Goal: Task Accomplishment & Management: Manage account settings

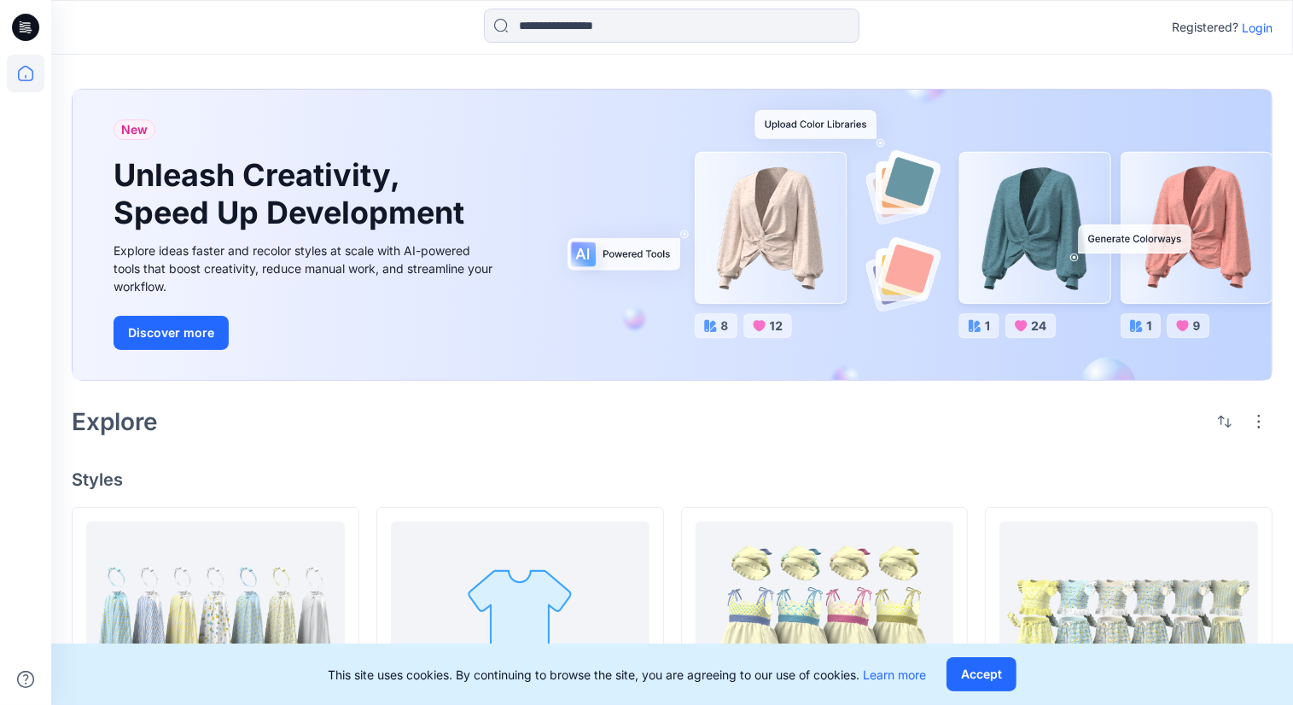
click at [1255, 26] on p "Login" at bounding box center [1257, 28] width 31 height 18
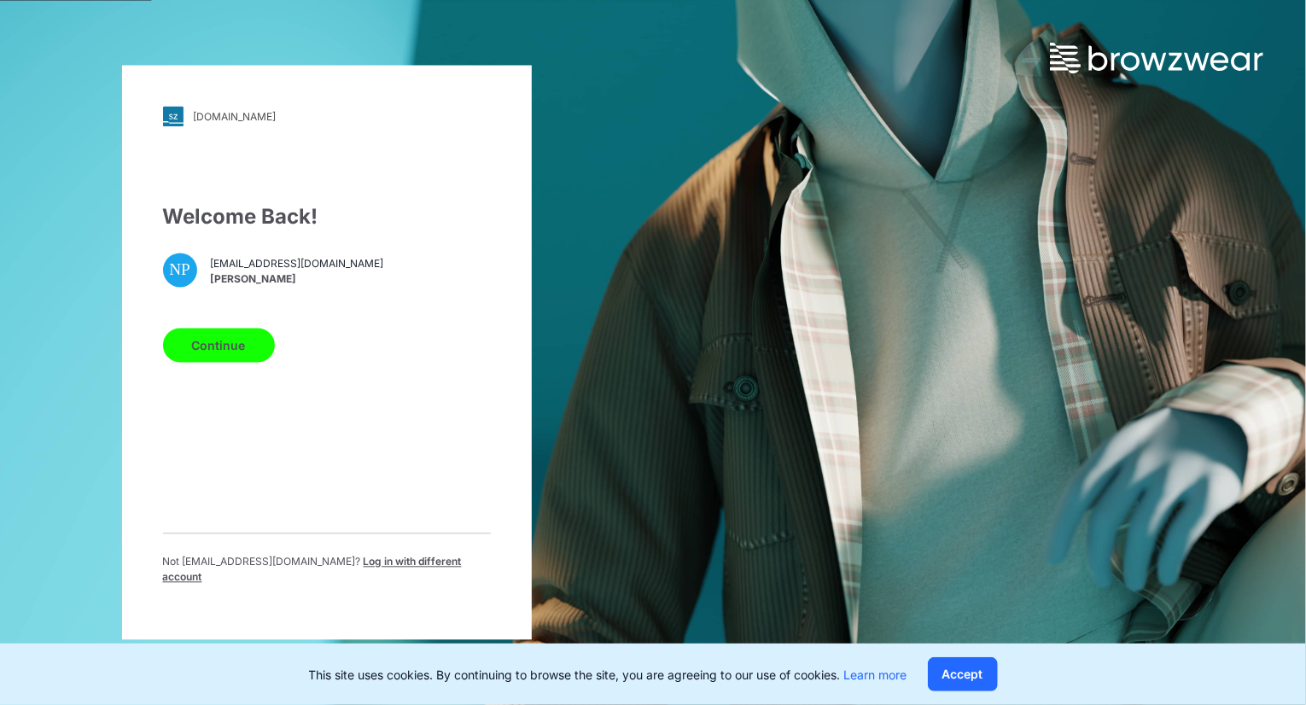
click at [215, 350] on button "Continue" at bounding box center [219, 346] width 112 height 34
click at [222, 348] on button "Continue" at bounding box center [219, 346] width 112 height 34
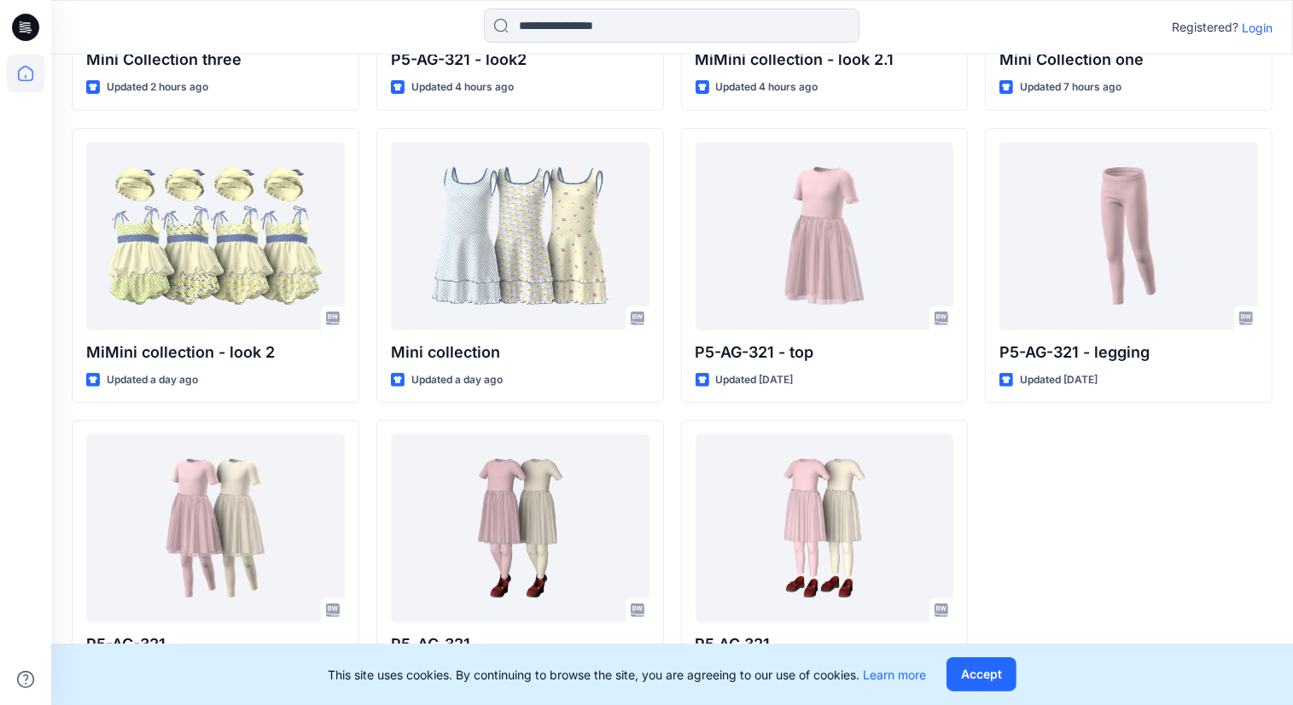
scroll to position [680, 0]
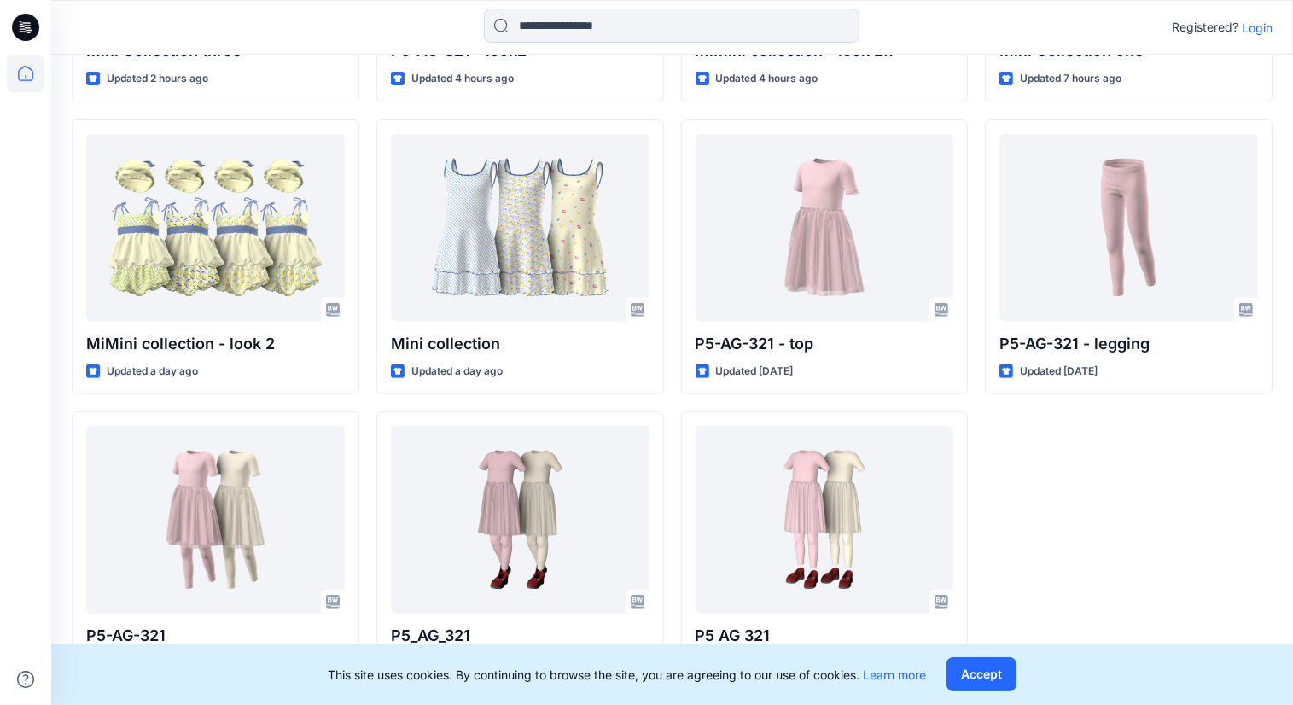
click at [948, 668] on div "This site uses cookies. By continuing to browse the site, you are agreeing to o…" at bounding box center [672, 674] width 1242 height 61
click at [987, 673] on button "Accept" at bounding box center [982, 674] width 70 height 34
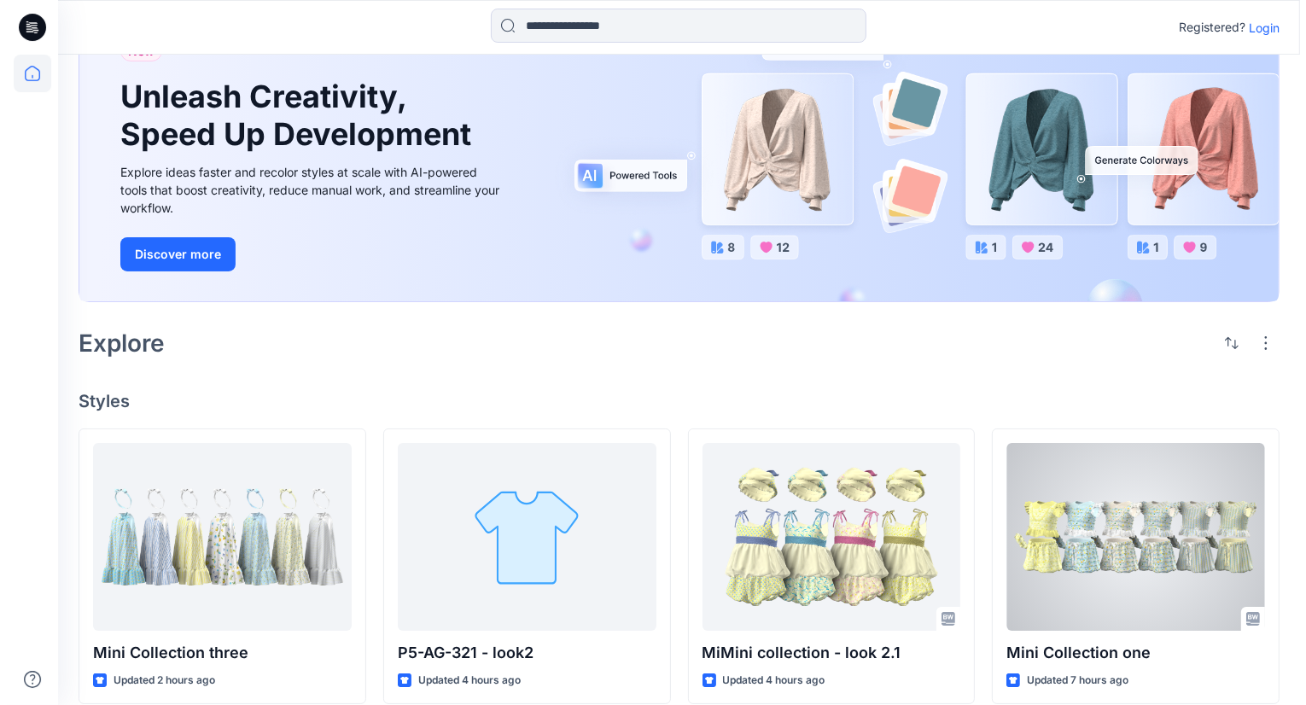
scroll to position [0, 0]
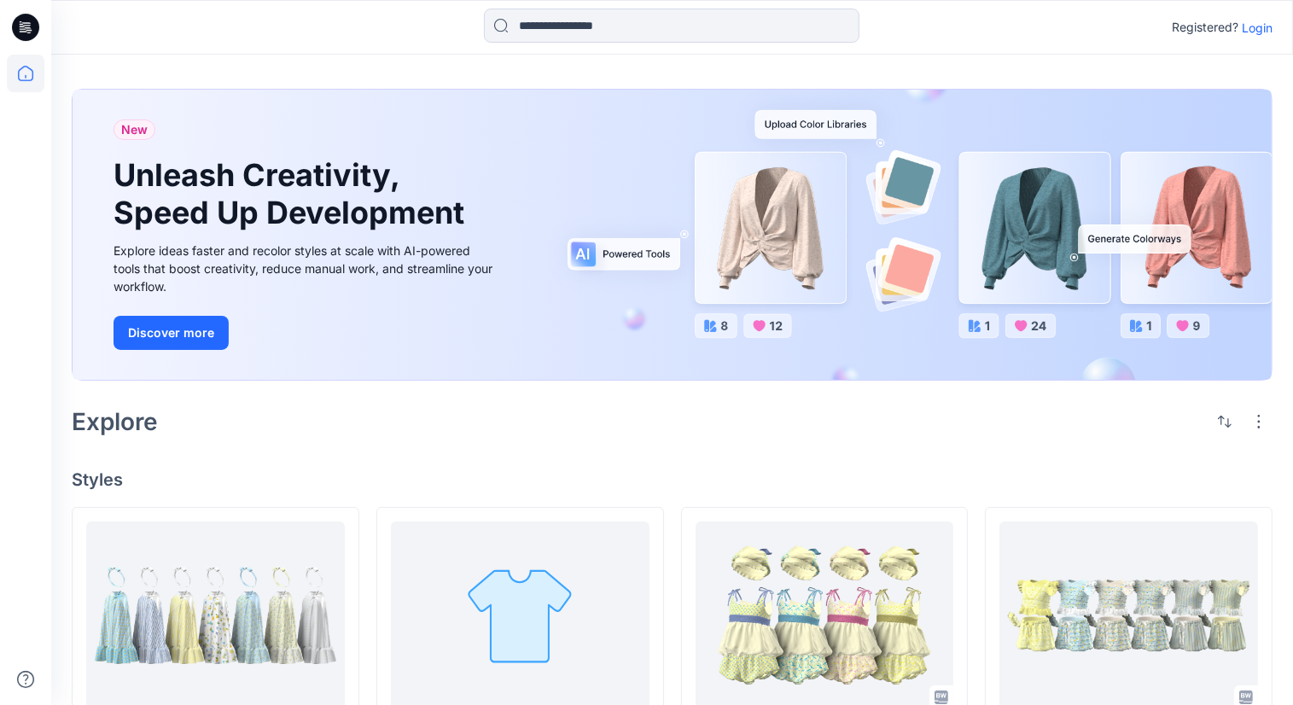
click at [1262, 26] on p "Login" at bounding box center [1257, 28] width 31 height 18
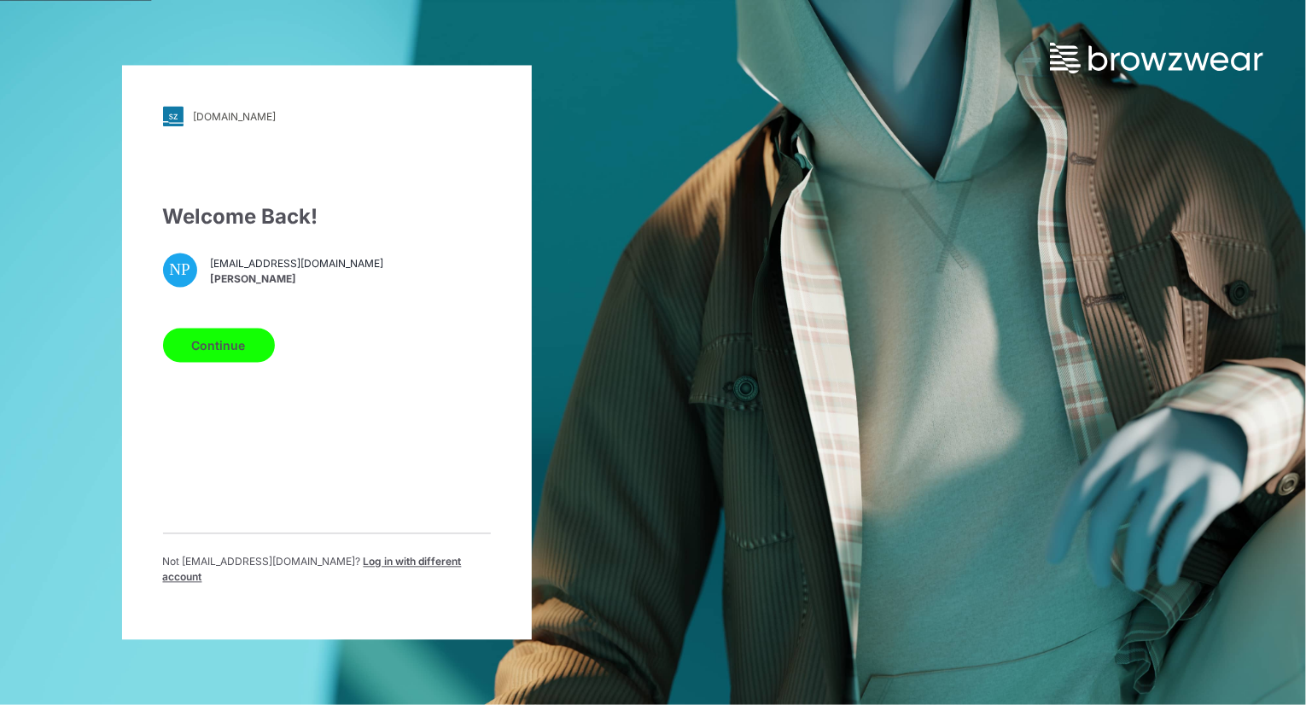
click at [241, 354] on button "Continue" at bounding box center [219, 346] width 112 height 34
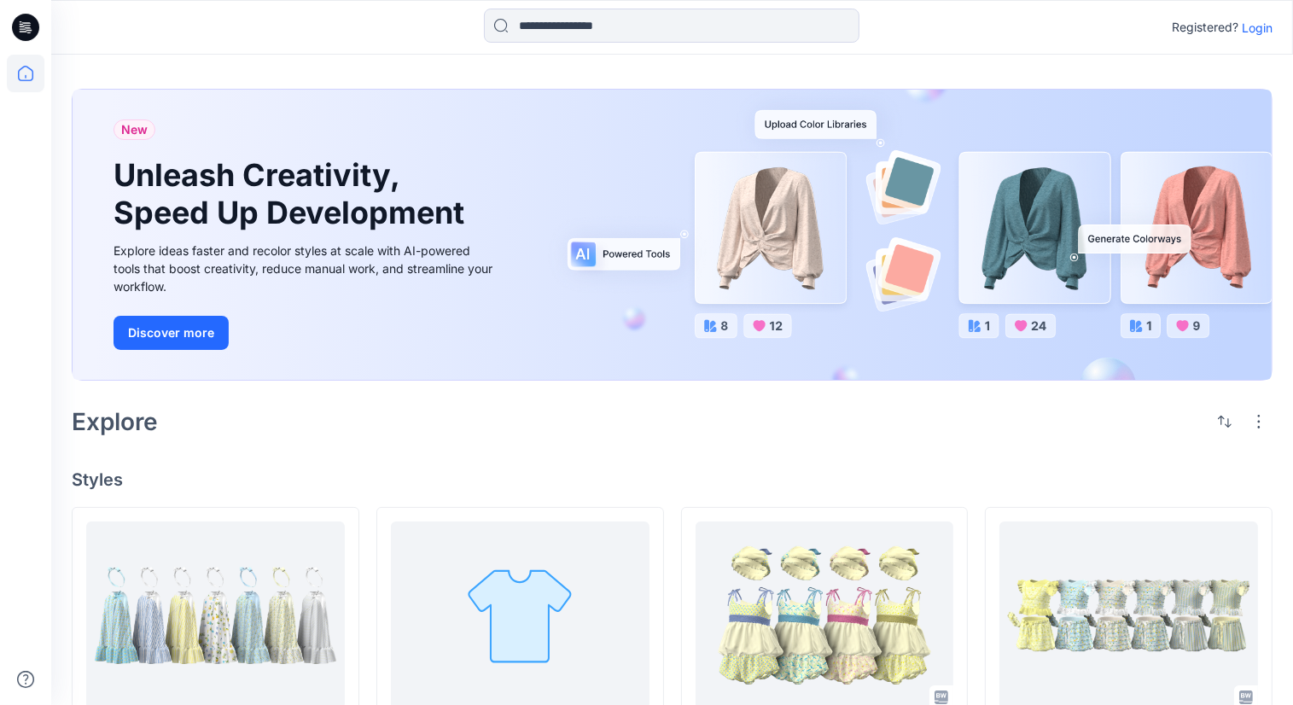
click at [1261, 29] on p "Login" at bounding box center [1257, 28] width 31 height 18
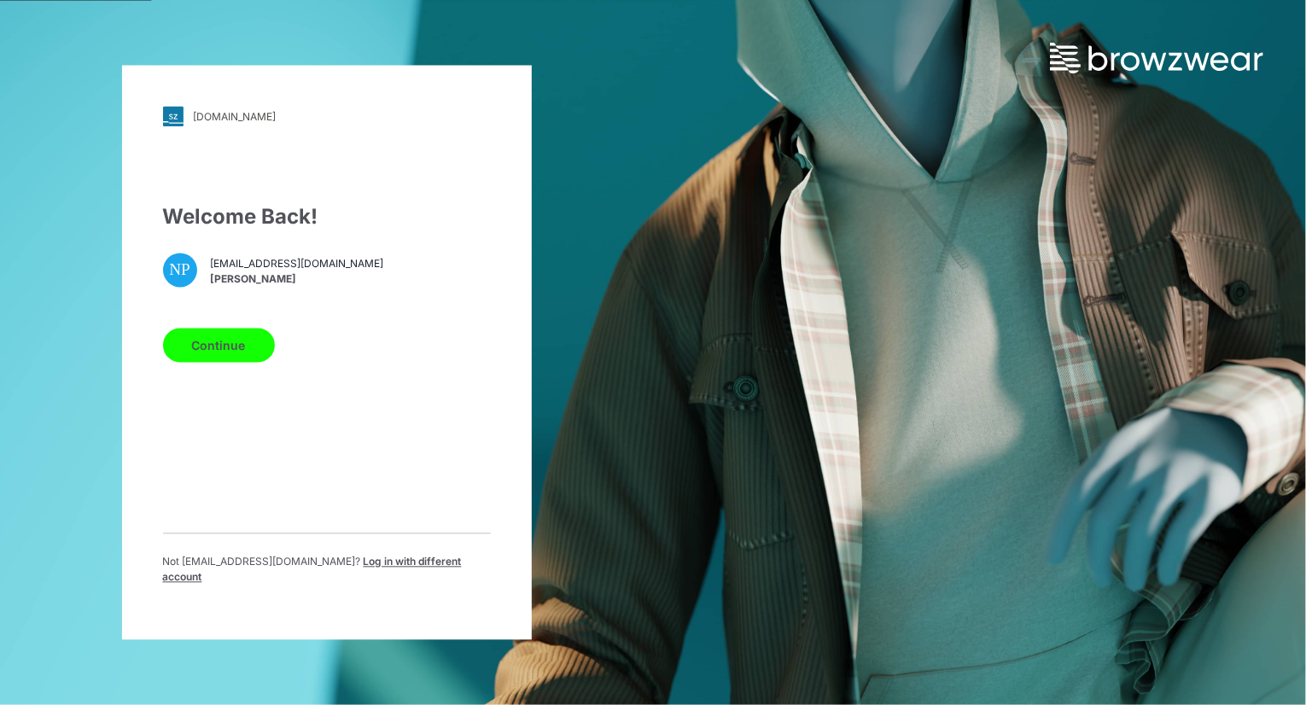
click at [219, 341] on button "Continue" at bounding box center [219, 346] width 112 height 34
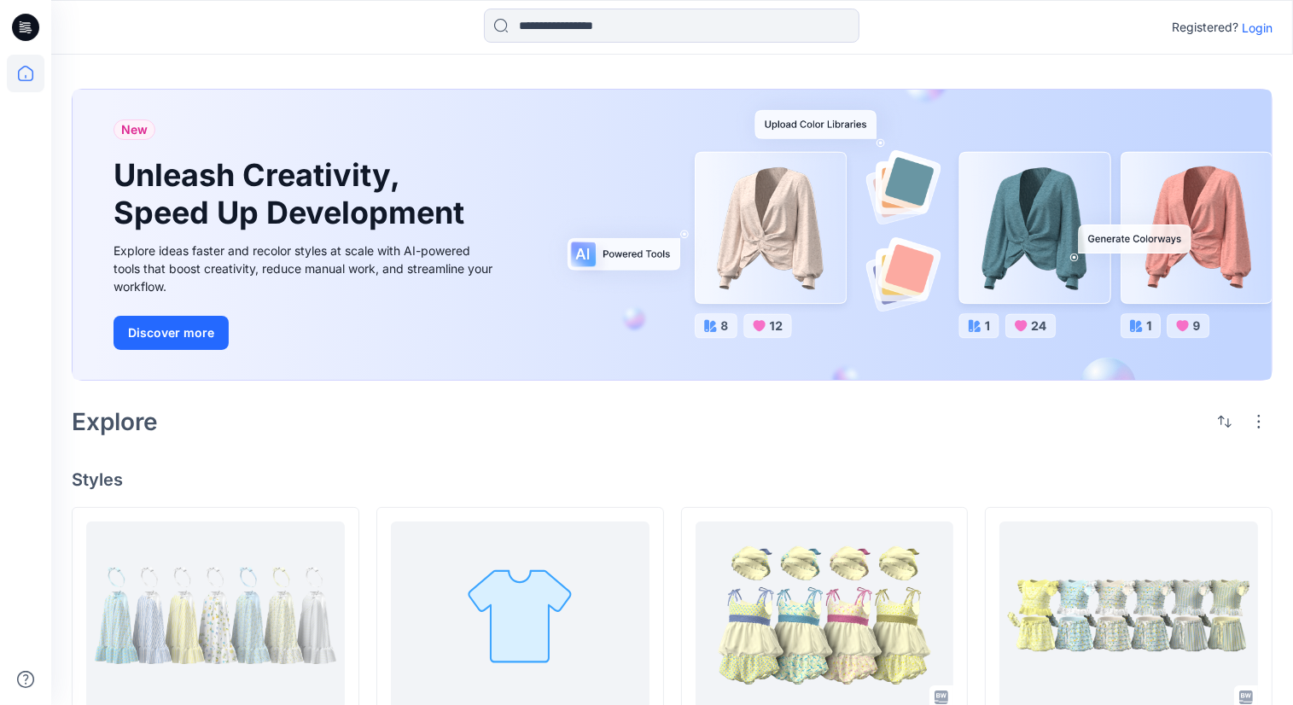
click at [1255, 27] on p "Login" at bounding box center [1257, 28] width 31 height 18
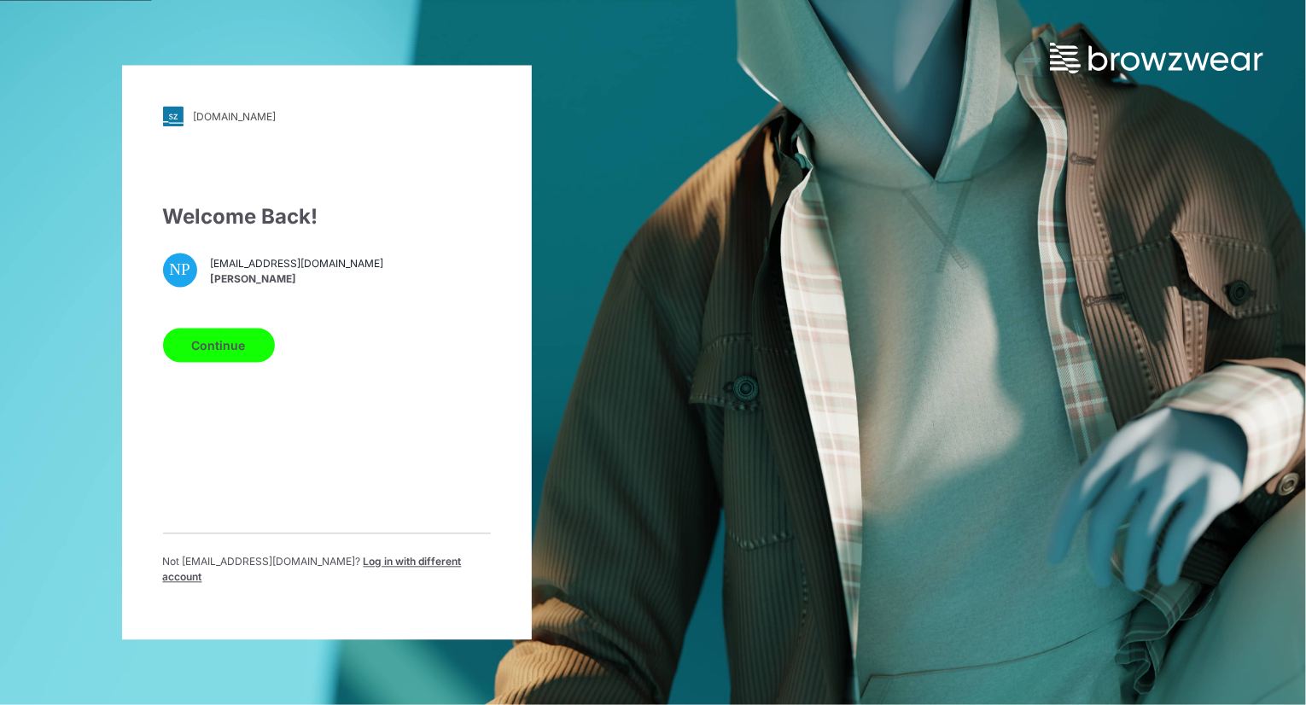
click at [255, 346] on button "Continue" at bounding box center [219, 346] width 112 height 34
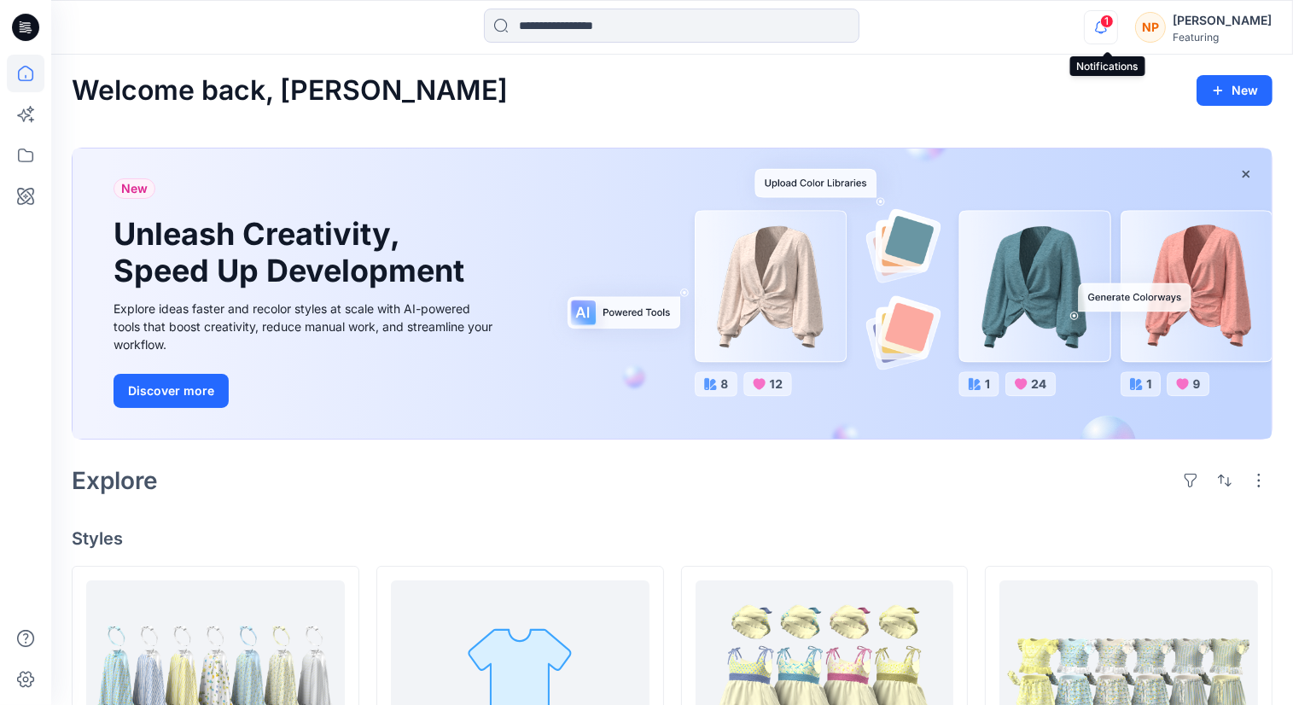
click at [1113, 34] on icon "button" at bounding box center [1101, 27] width 32 height 34
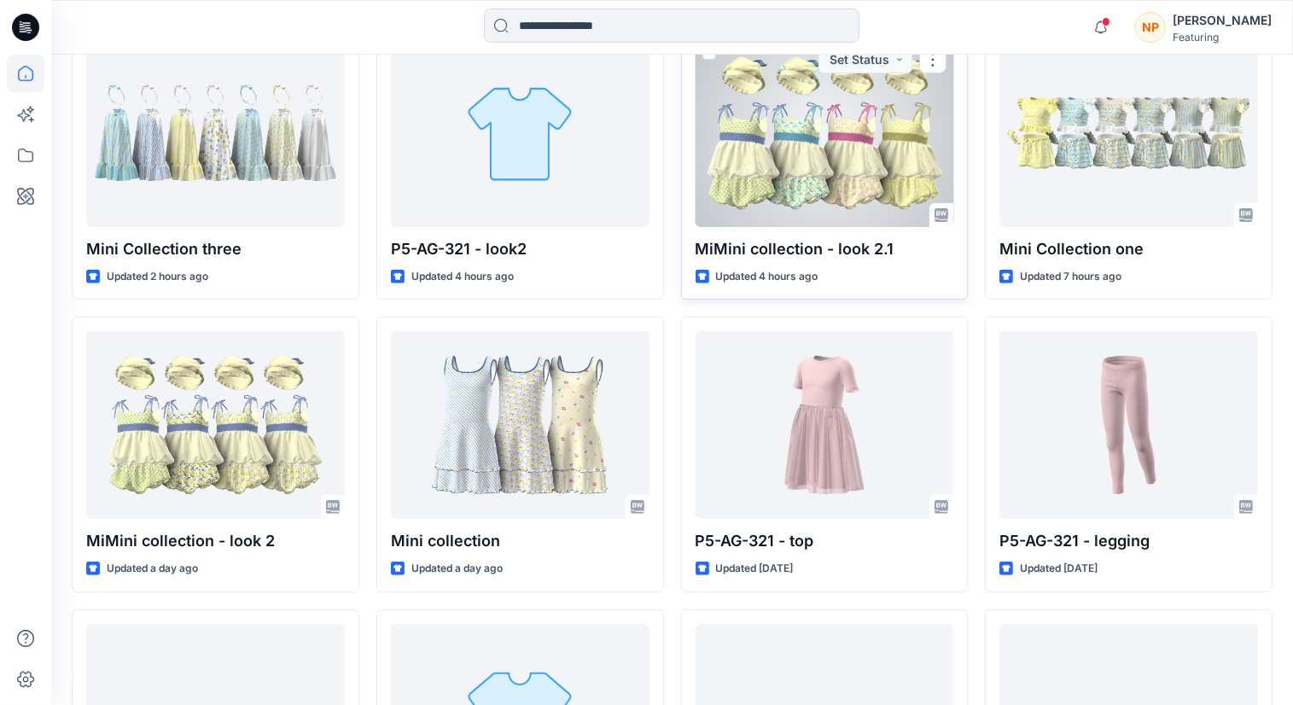
scroll to position [512, 0]
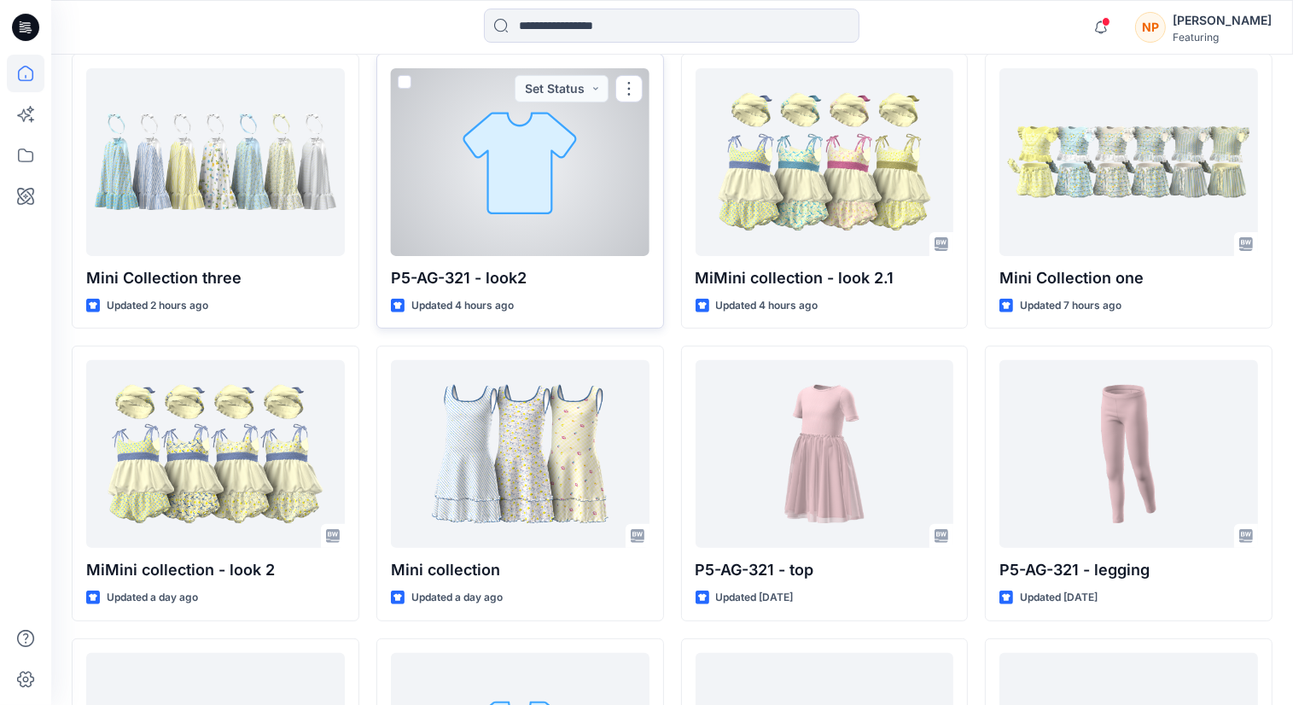
click at [537, 271] on p "P5-AG-321 - look2" at bounding box center [520, 278] width 259 height 24
click at [543, 238] on div at bounding box center [520, 162] width 259 height 188
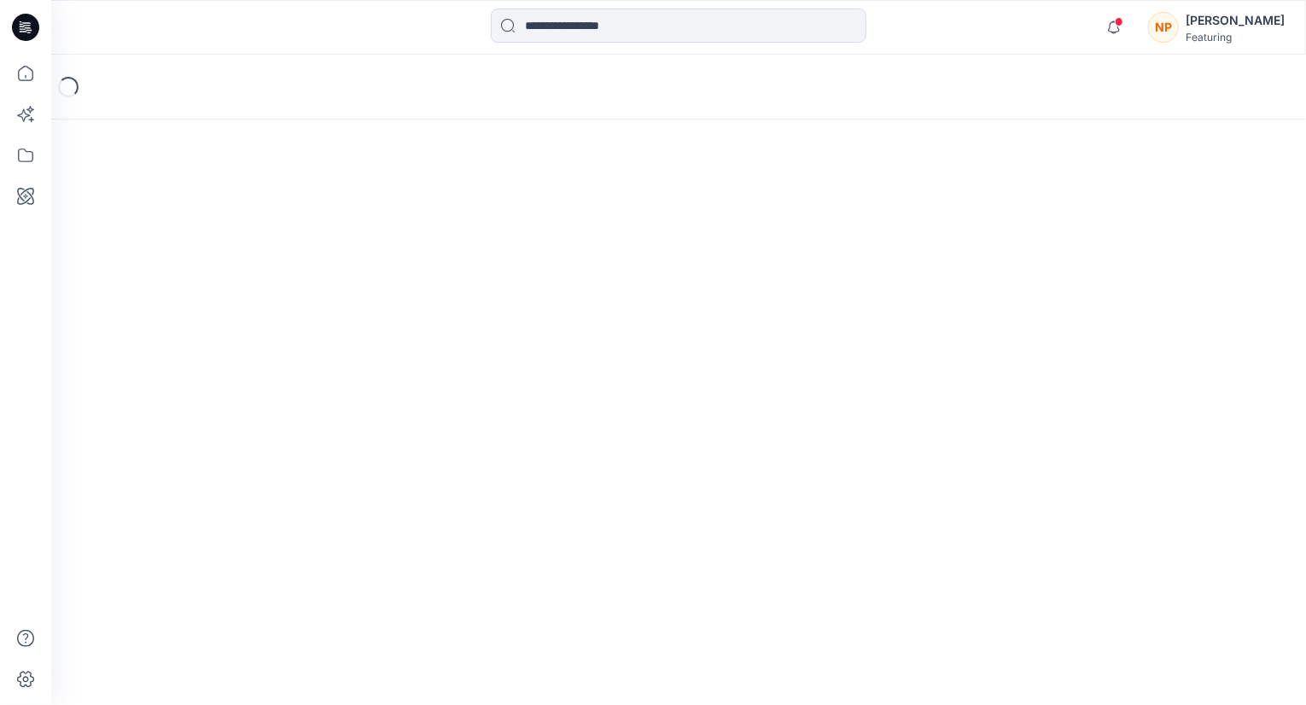
click at [543, 238] on div "Loading..." at bounding box center [678, 380] width 1255 height 650
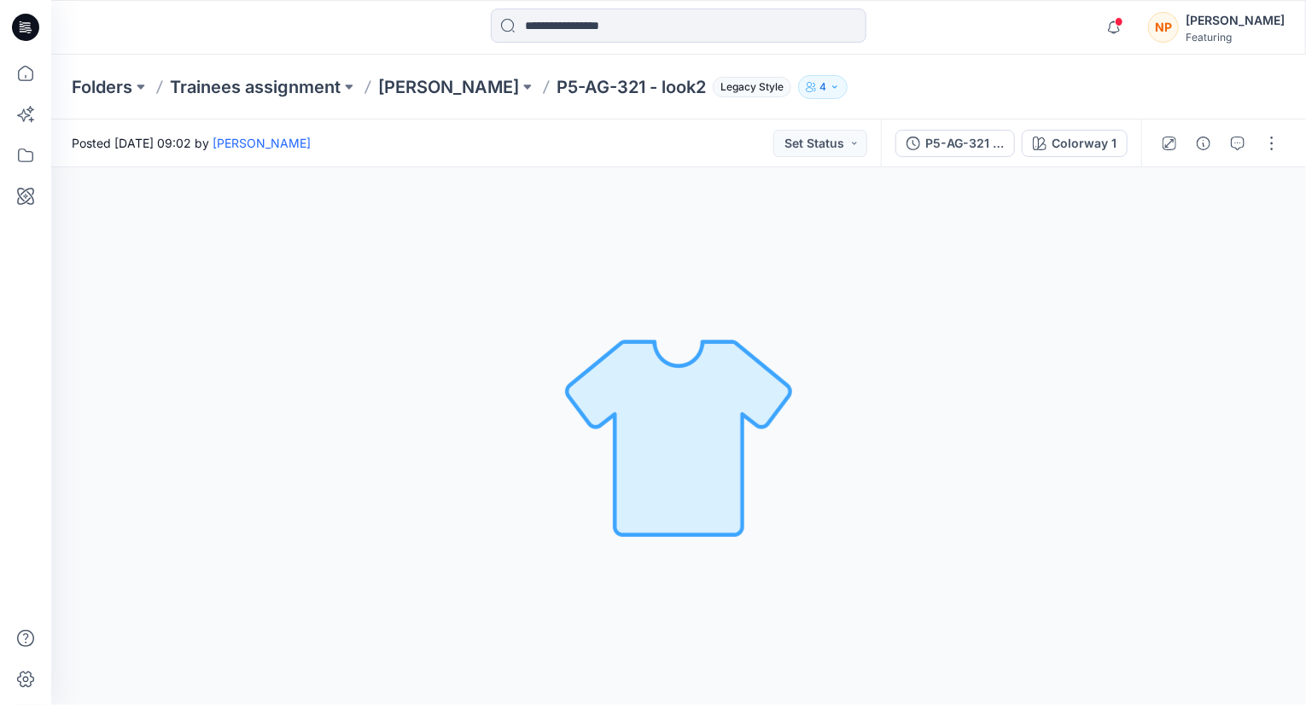
click at [833, 372] on div "Colorway 1 Loading... Material Properties Loading..." at bounding box center [678, 436] width 1255 height 538
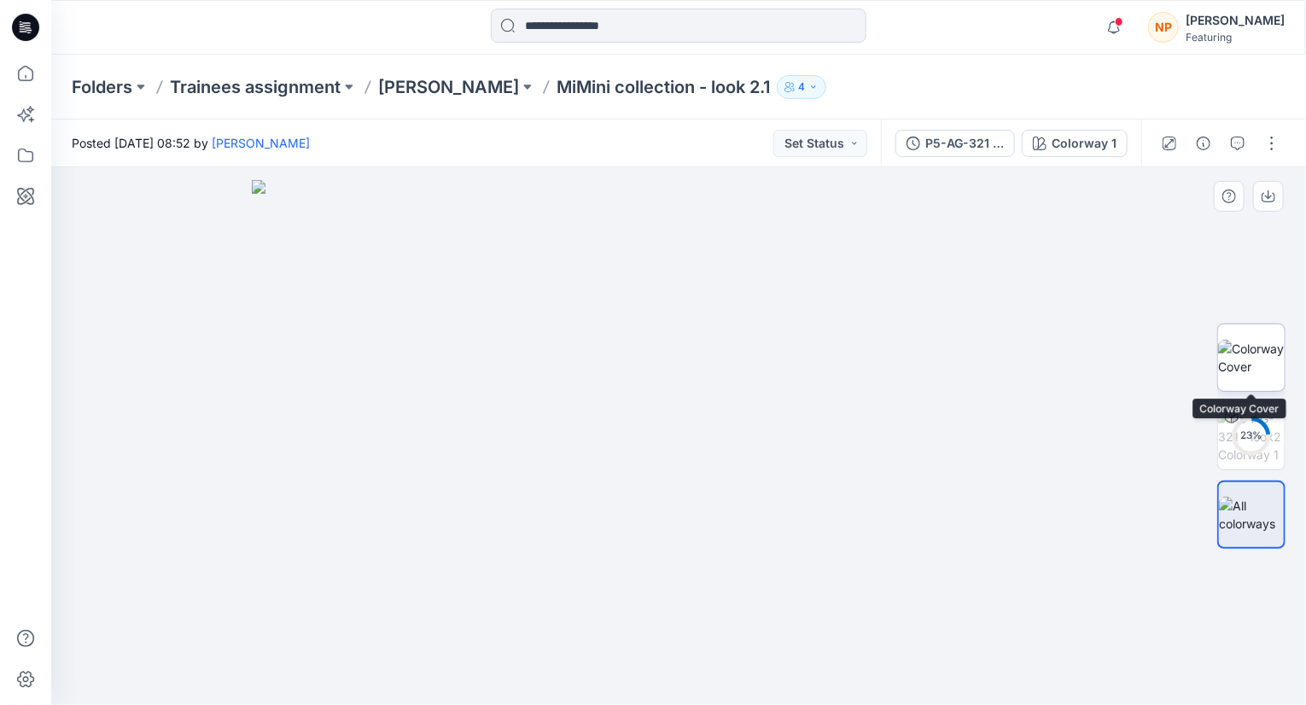
click at [1245, 352] on img at bounding box center [1251, 358] width 67 height 36
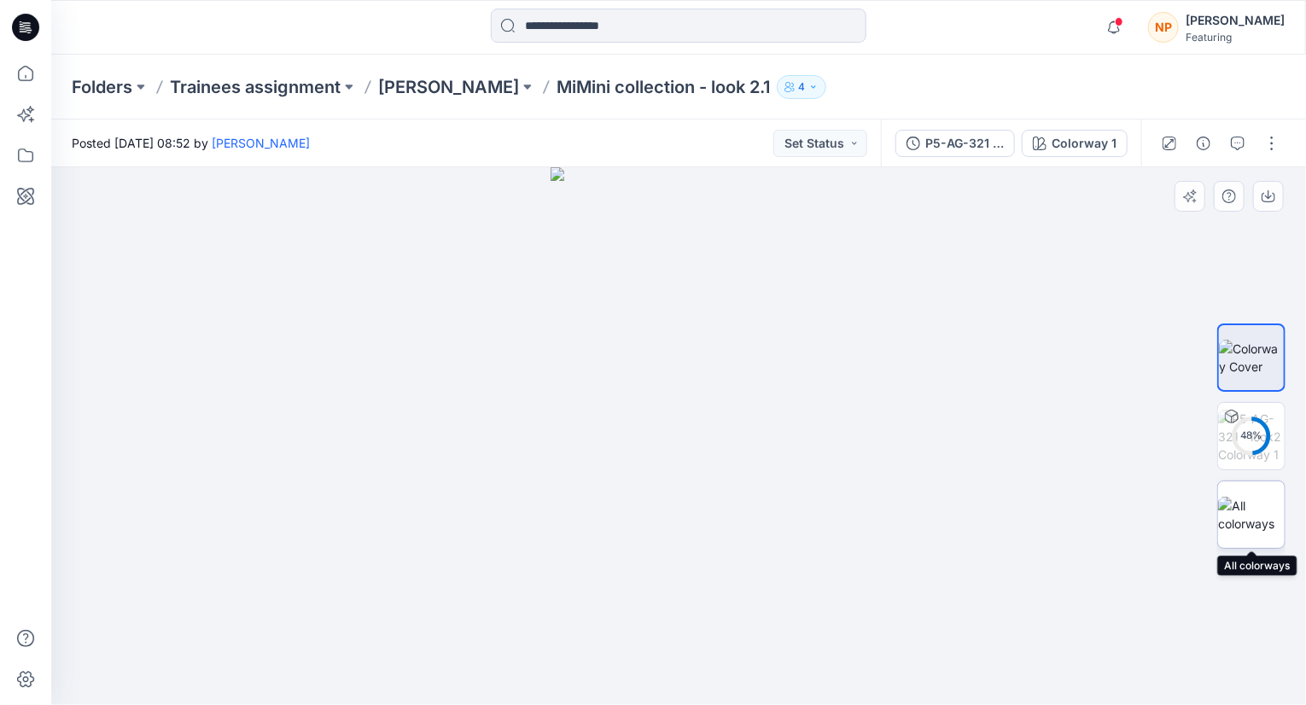
click at [1249, 515] on img at bounding box center [1251, 515] width 67 height 36
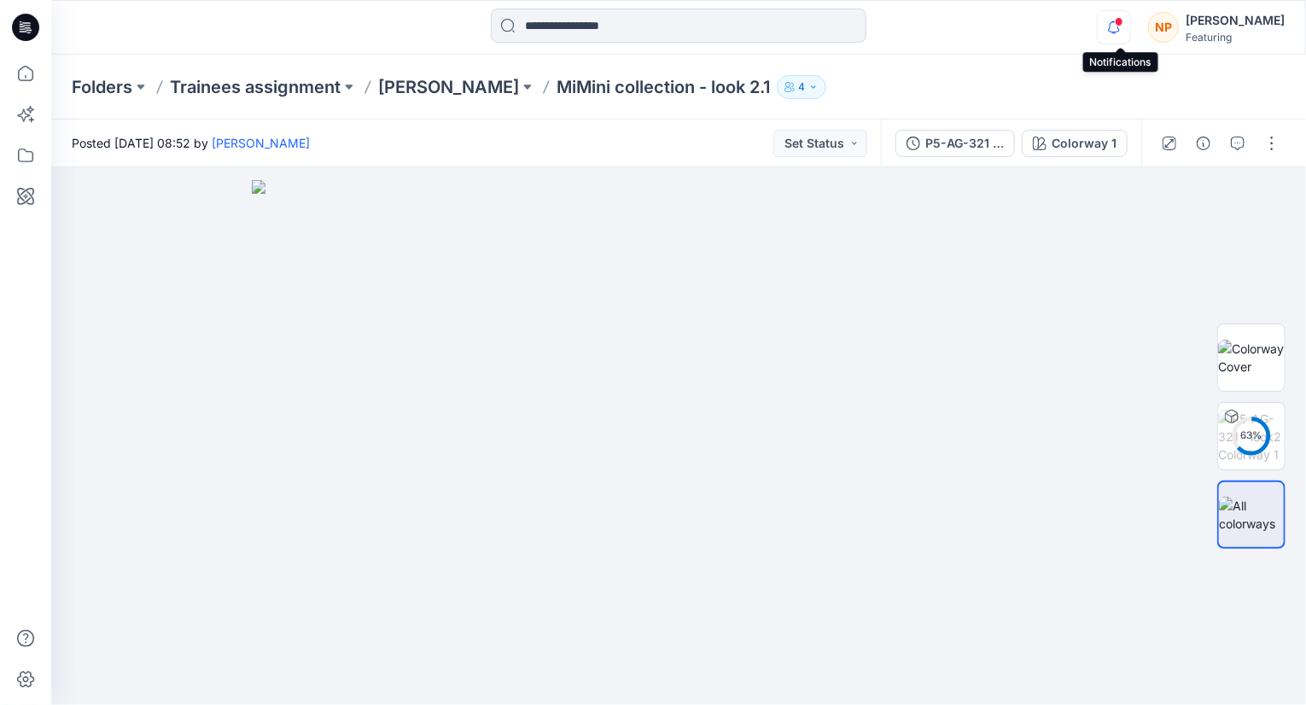
click at [1125, 37] on icon "button" at bounding box center [1114, 27] width 32 height 34
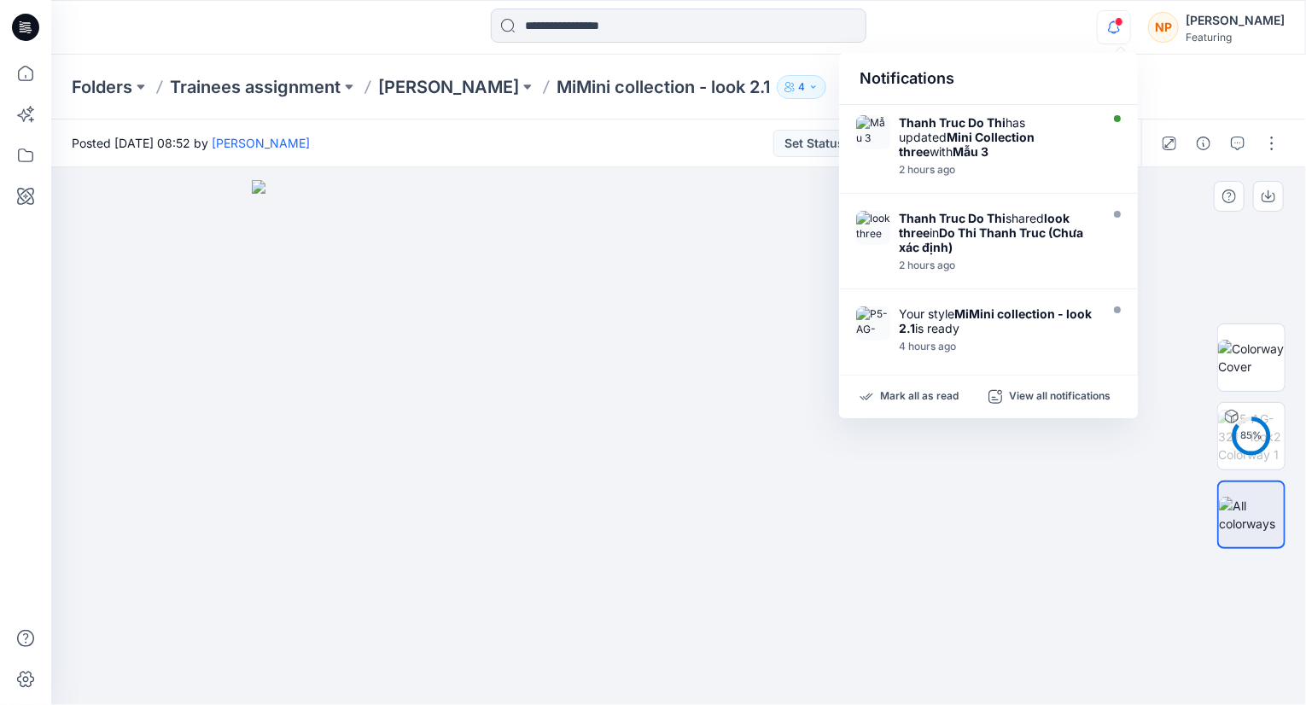
click at [1075, 518] on img at bounding box center [679, 442] width 854 height 525
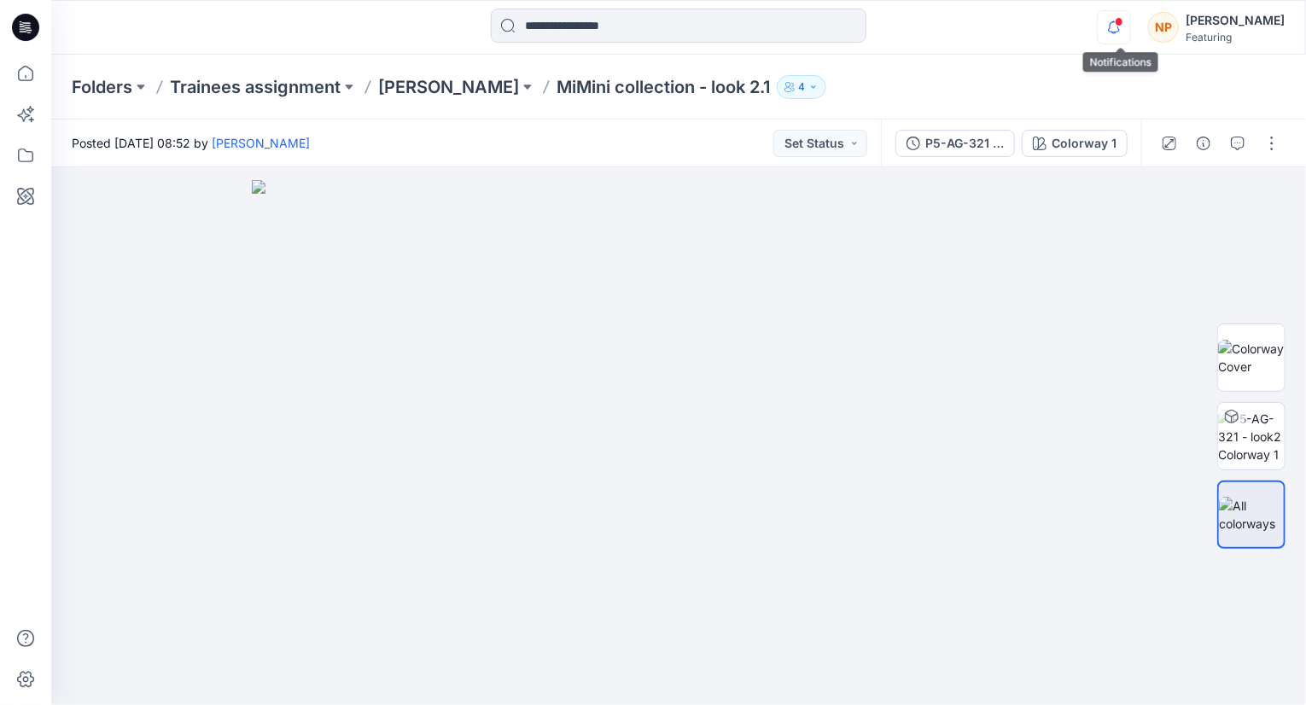
click at [1128, 27] on icon "button" at bounding box center [1114, 27] width 32 height 34
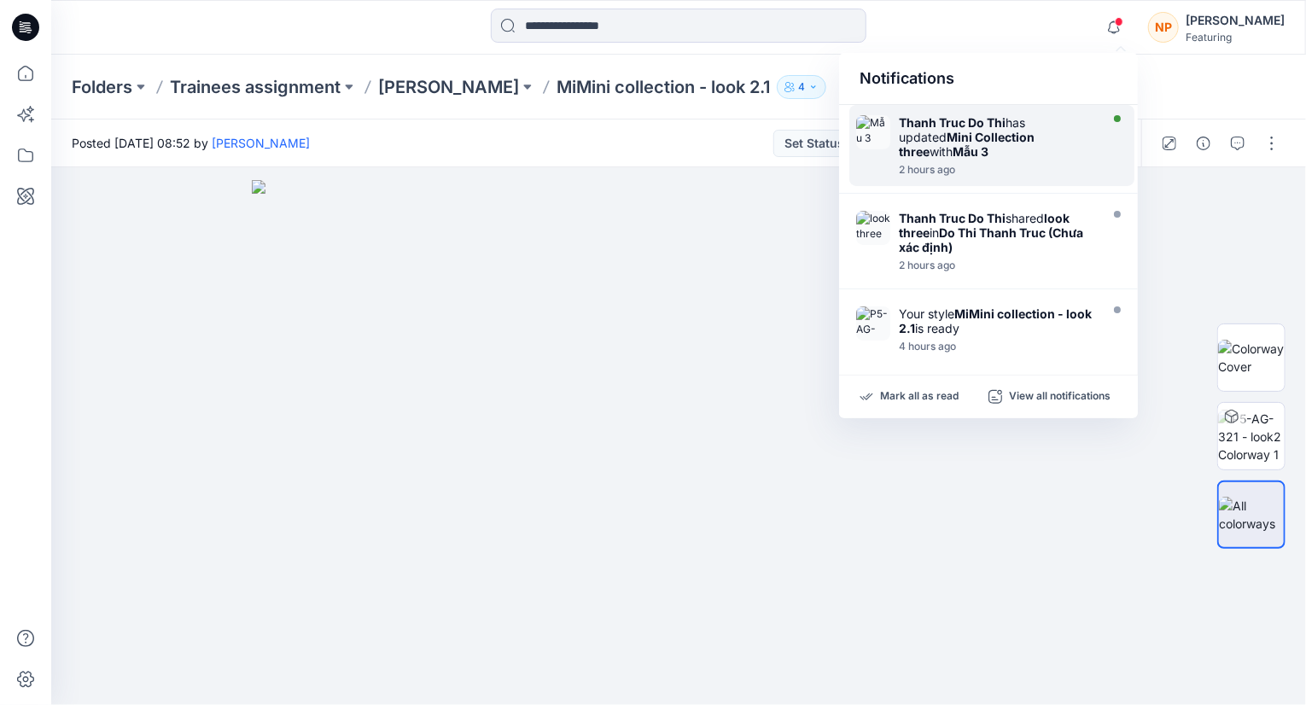
click at [1027, 124] on div "Thanh Truc Do Thi has updated Mini Collection three with Mẫu 3" at bounding box center [997, 137] width 196 height 44
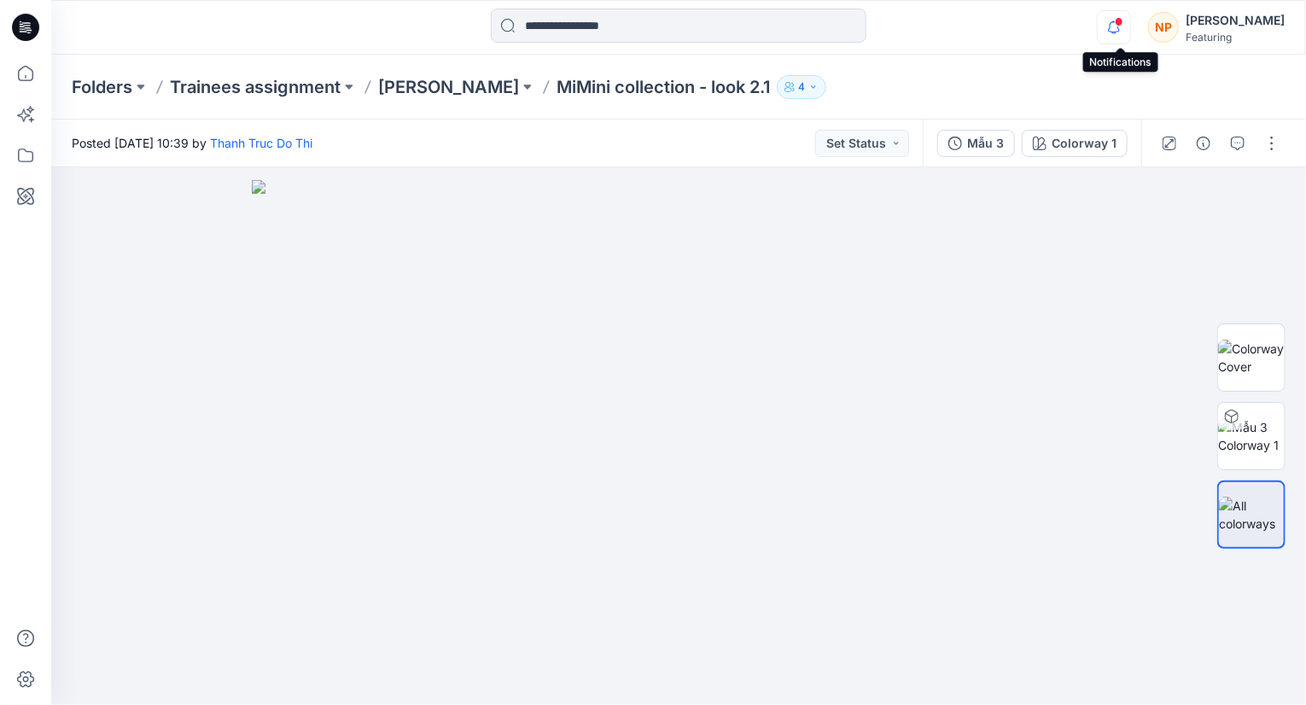
click at [1122, 18] on icon "button" at bounding box center [1114, 27] width 32 height 34
click at [1113, 29] on icon "button" at bounding box center [1114, 27] width 32 height 34
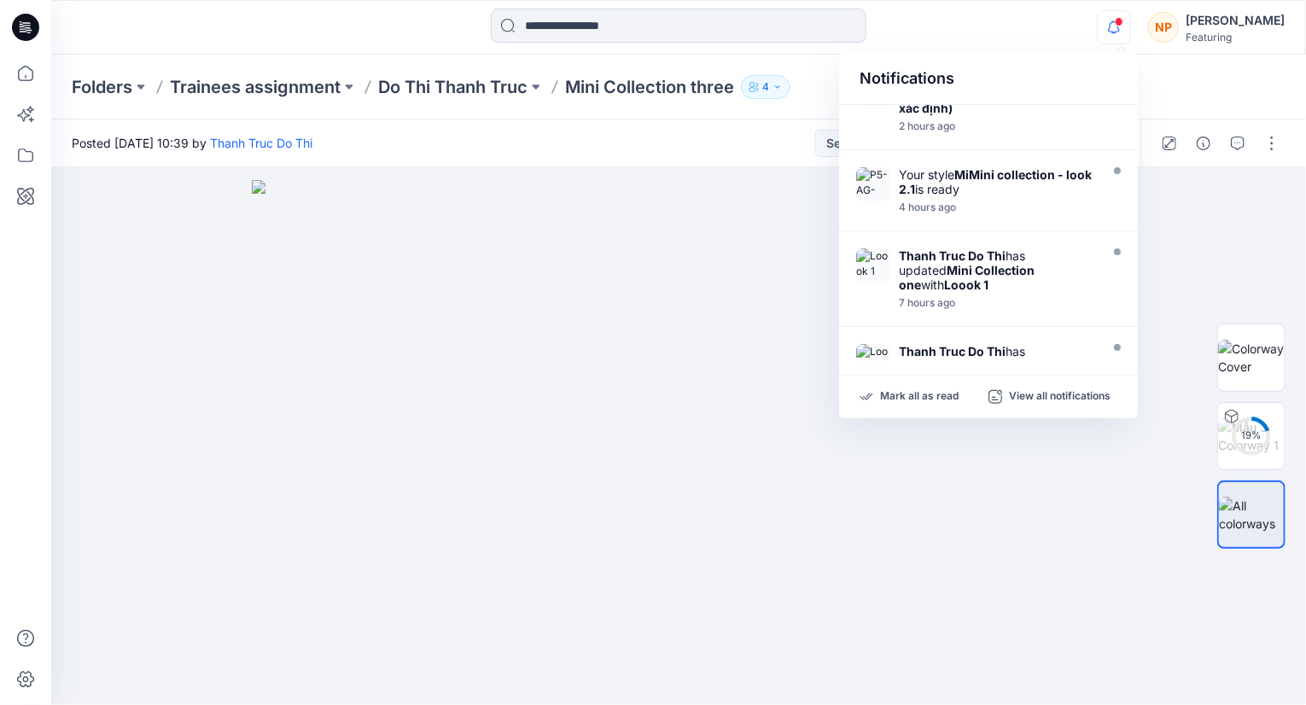
scroll to position [137, 0]
click at [1058, 203] on div "4 hours ago" at bounding box center [997, 209] width 196 height 12
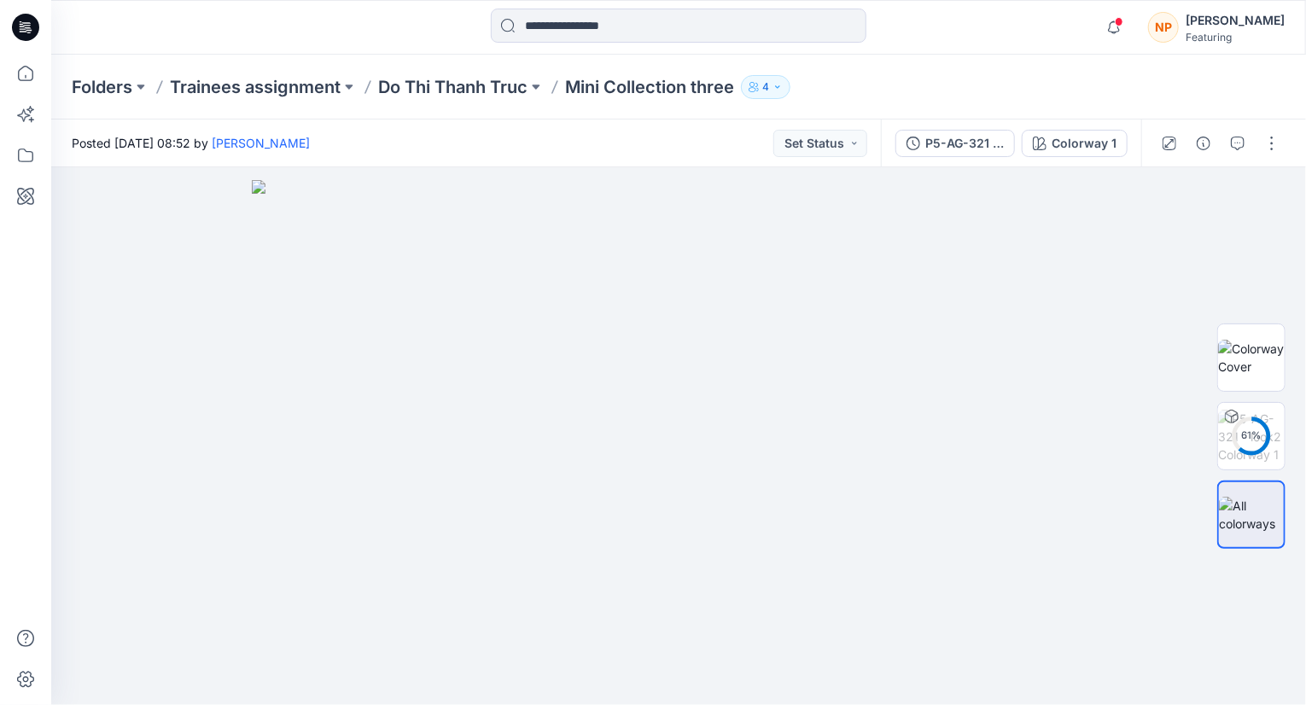
click at [700, 92] on p "Mini Collection three" at bounding box center [649, 87] width 169 height 24
click at [1269, 146] on button "button" at bounding box center [1271, 143] width 27 height 27
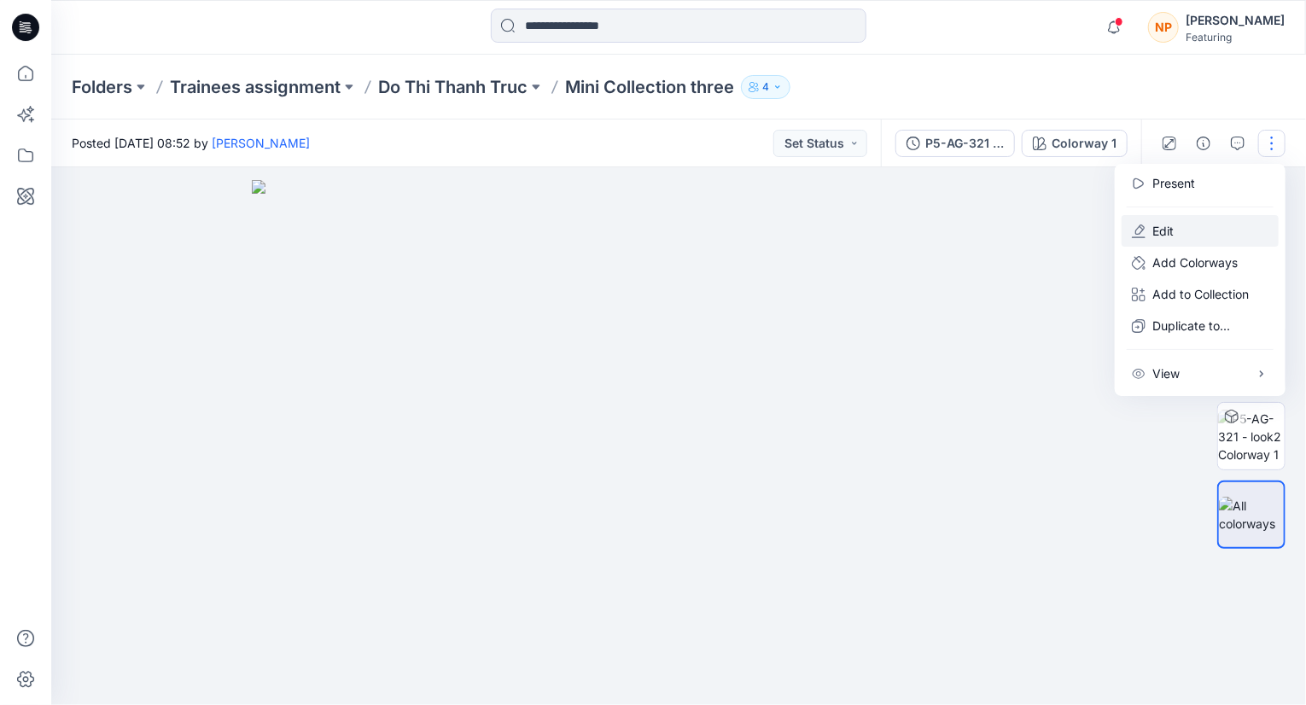
click at [1202, 234] on button "Edit" at bounding box center [1200, 231] width 157 height 32
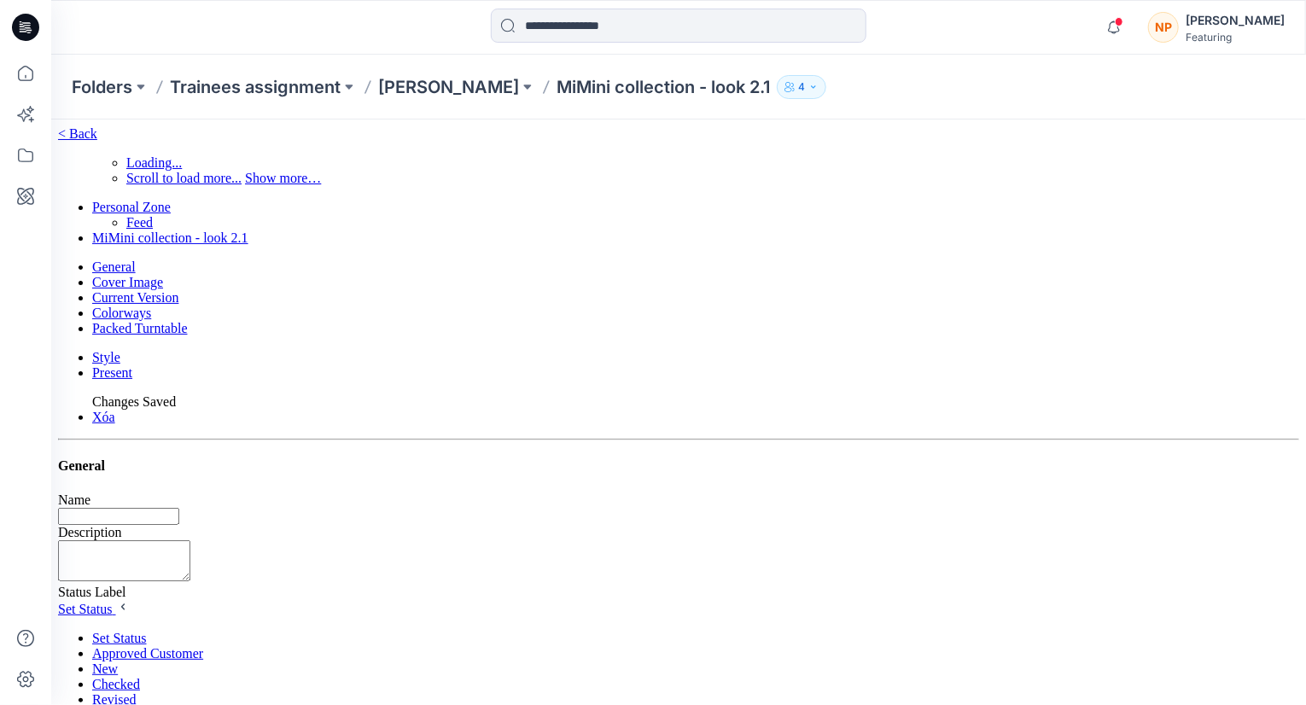
type input "**********"
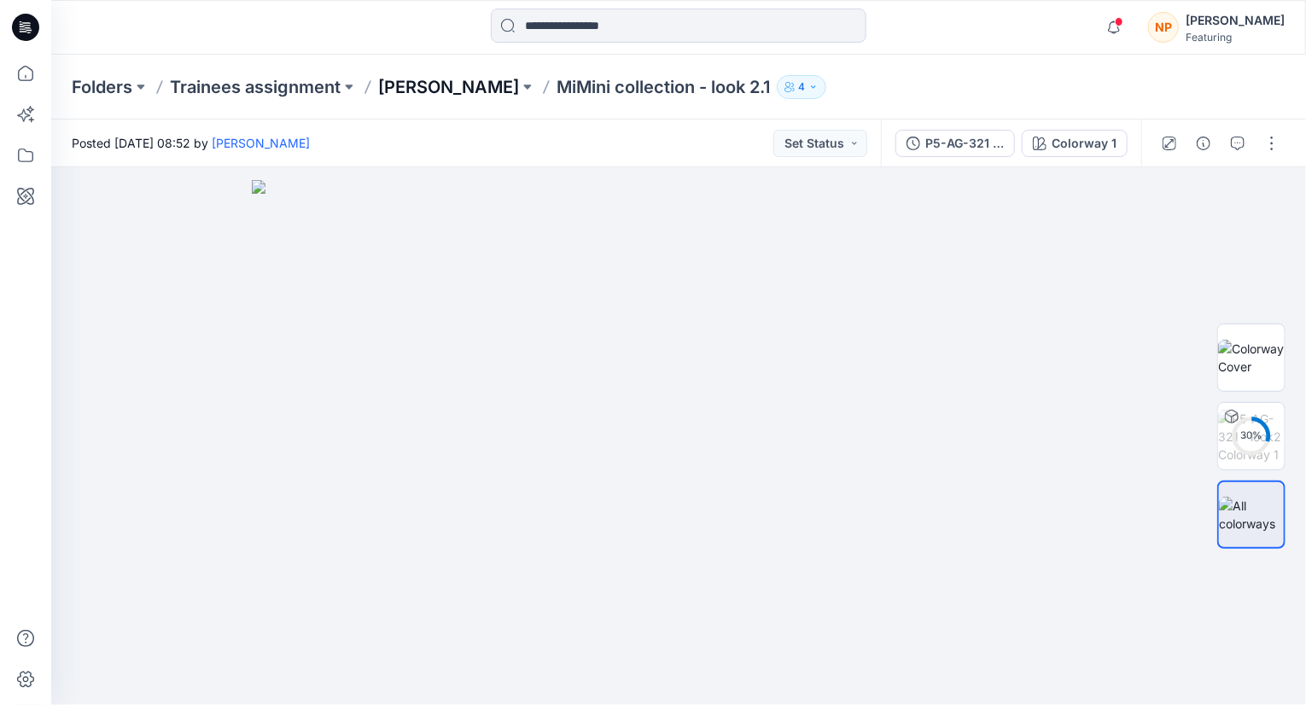
click at [415, 86] on p "[PERSON_NAME]" at bounding box center [448, 87] width 141 height 24
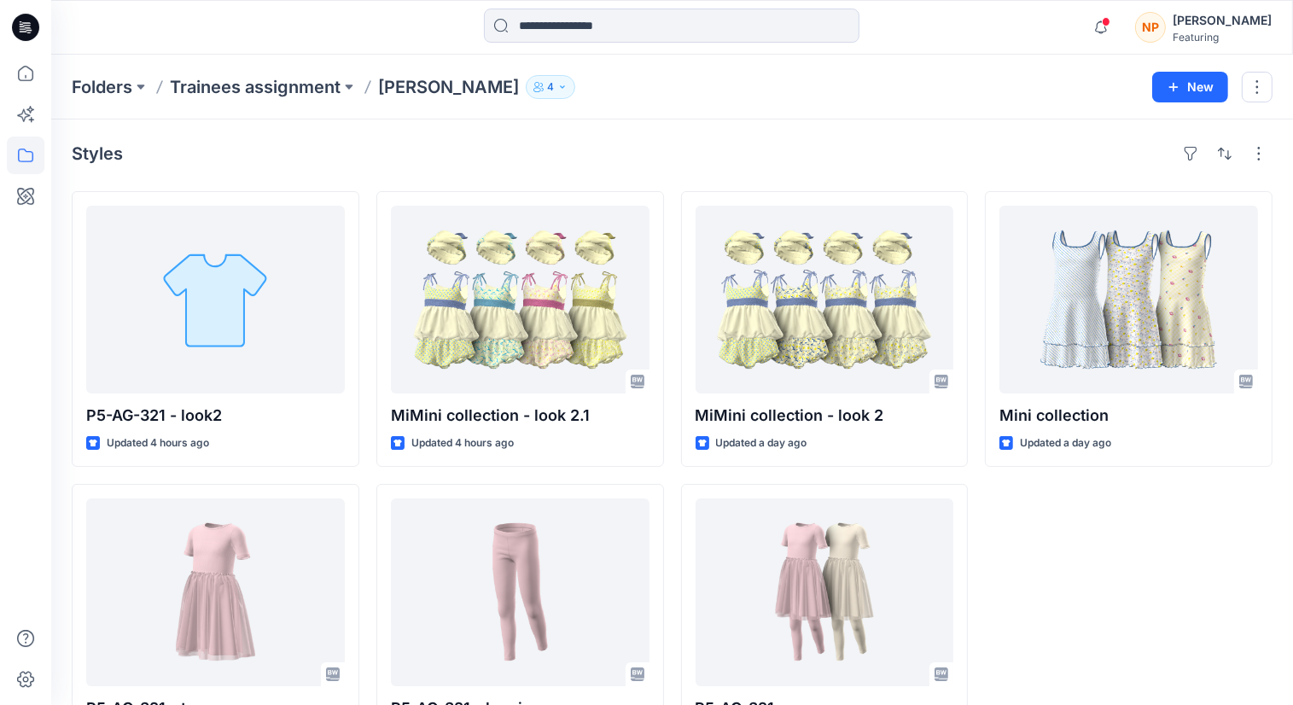
click at [1026, 571] on div "Mini collection Updated a day ago" at bounding box center [1129, 475] width 288 height 568
click at [1120, 557] on div "Mini collection Updated a day ago" at bounding box center [1129, 475] width 288 height 568
click at [1107, 32] on icon "button" at bounding box center [1101, 26] width 12 height 11
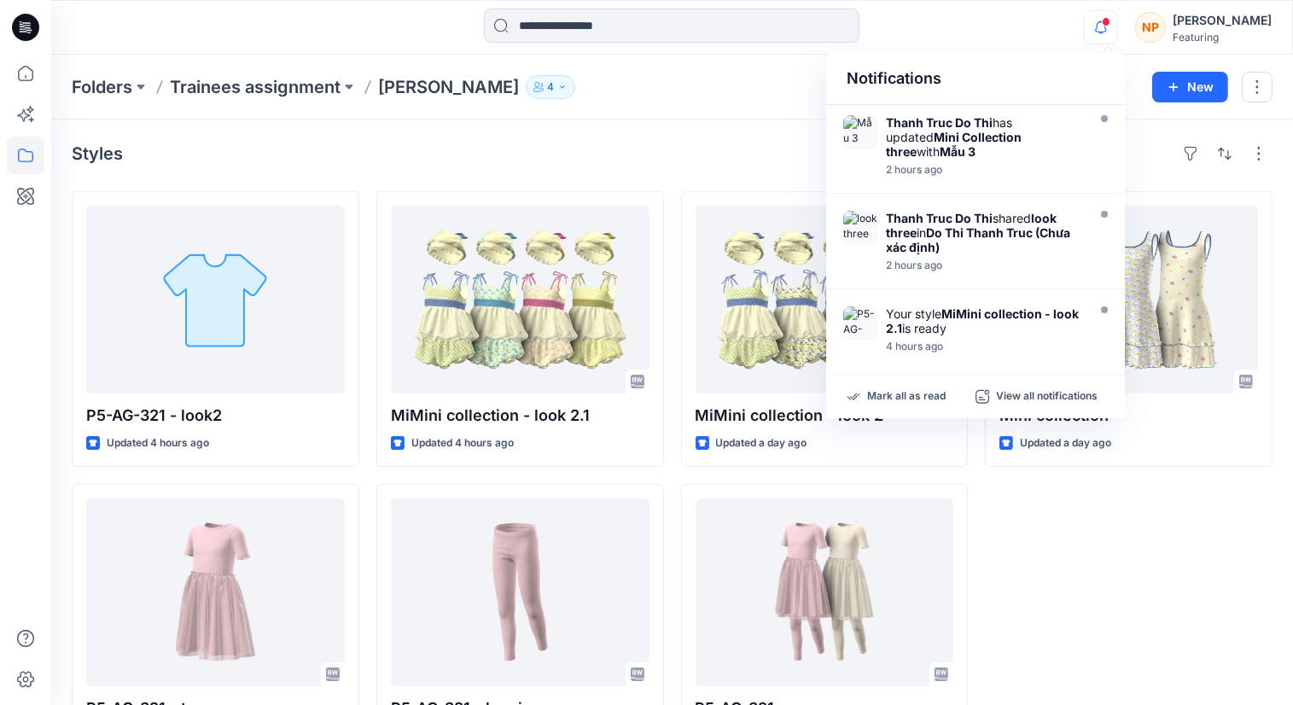
click at [1092, 572] on div "Mini collection Updated a day ago" at bounding box center [1129, 475] width 288 height 568
